Goal: Find specific page/section: Find specific page/section

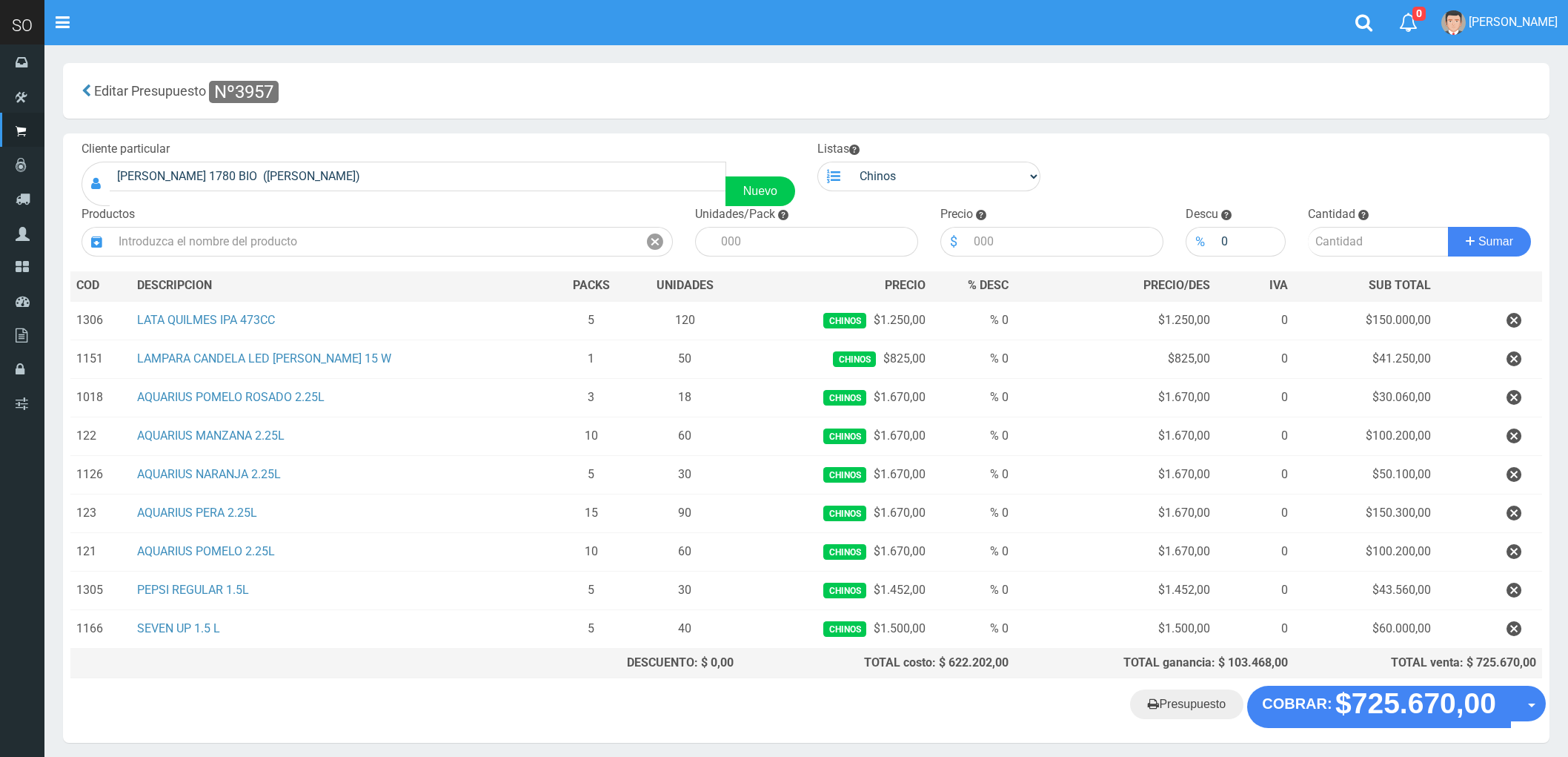
scroll to position [62, 0]
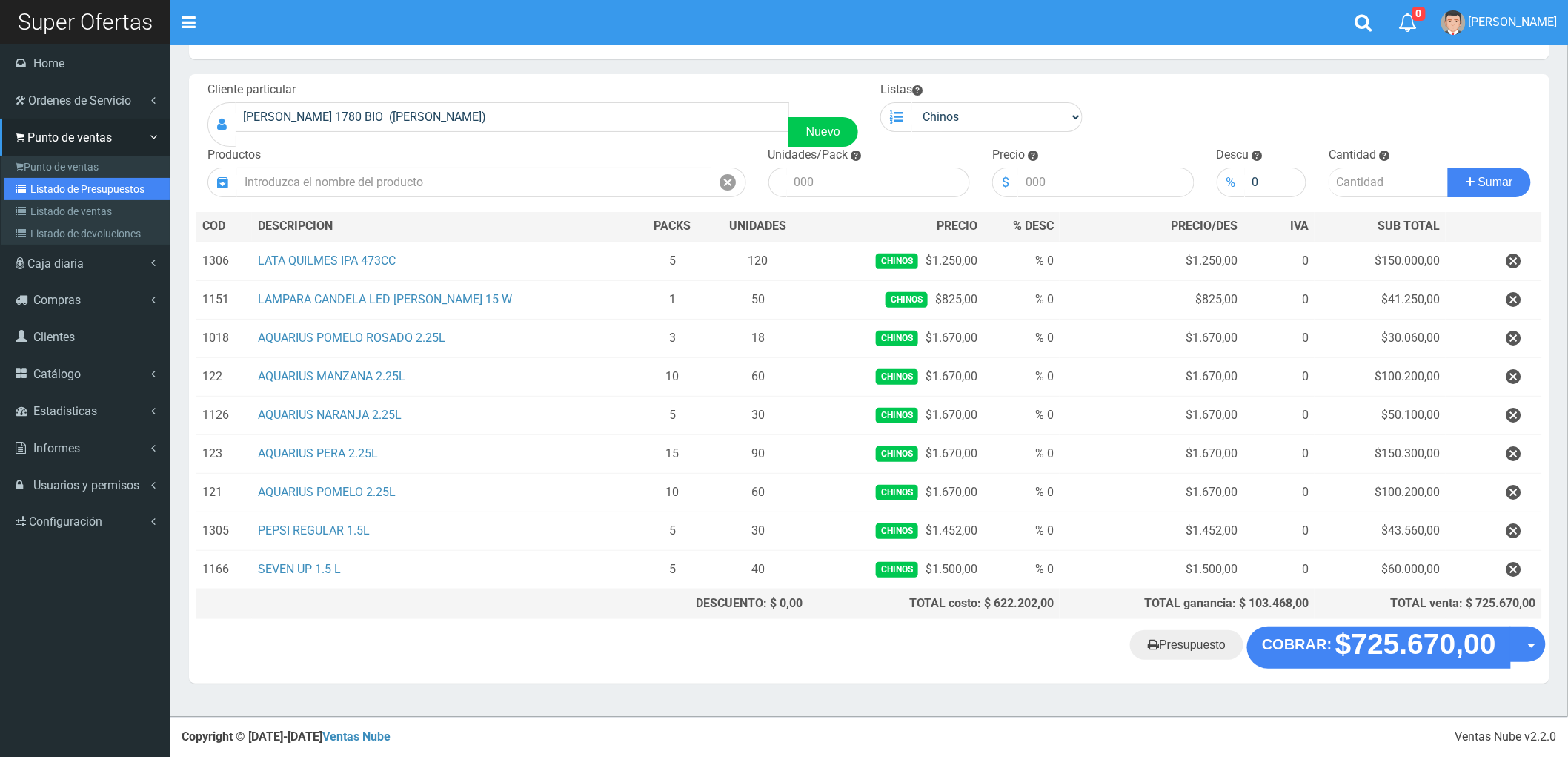
click at [77, 185] on link "Listado de Presupuestos" at bounding box center [87, 189] width 165 height 22
